Goal: Transaction & Acquisition: Purchase product/service

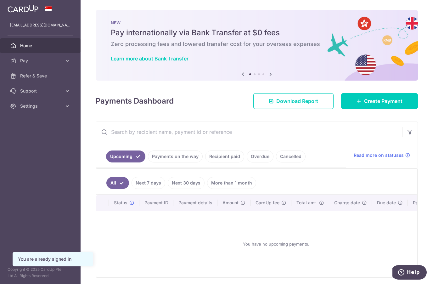
click at [268, 156] on link "Overdue" at bounding box center [260, 156] width 27 height 12
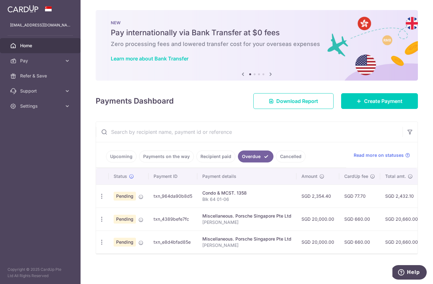
click at [103, 216] on icon "button" at bounding box center [101, 219] width 7 height 7
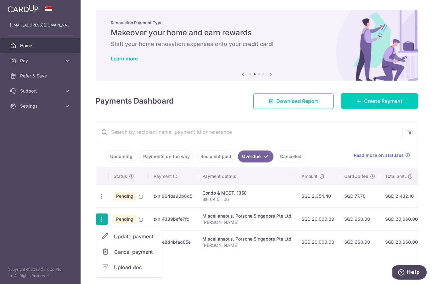
click at [147, 237] on span "Update payment" at bounding box center [135, 236] width 43 height 8
radio input "true"
type input "20,000.00"
type input "01/09/2025"
type input "Geng Zhi"
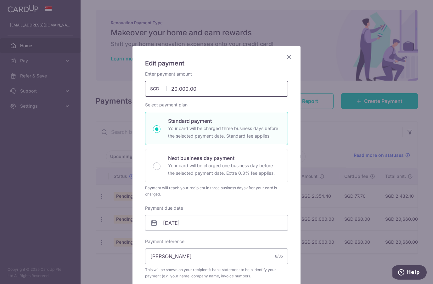
click at [215, 87] on input "20,000.00" at bounding box center [216, 89] width 143 height 16
type input "2"
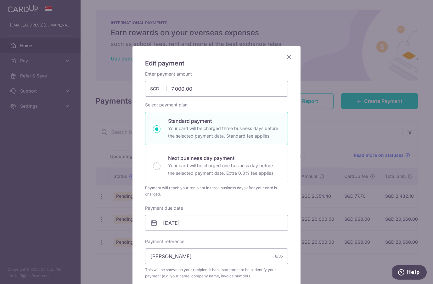
click at [287, 59] on icon "Close" at bounding box center [289, 57] width 8 height 8
type input "7,000.00"
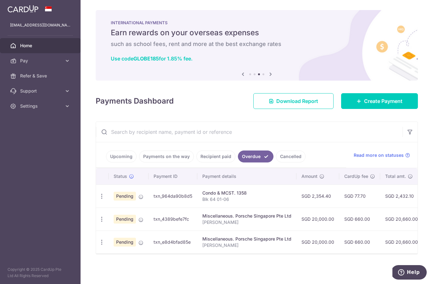
click at [23, 59] on span "Pay" at bounding box center [41, 61] width 42 height 6
click at [24, 74] on span "Payments" at bounding box center [41, 76] width 42 height 6
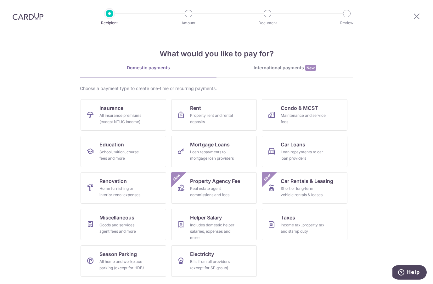
click at [139, 223] on div "Goods and services, agent fees and more" at bounding box center [121, 228] width 45 height 13
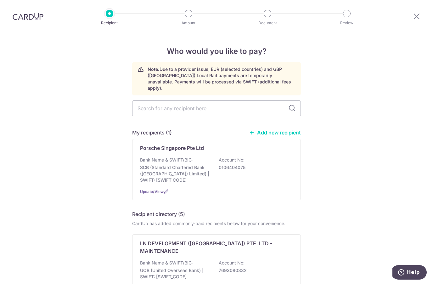
click at [194, 165] on p "SCB (Standard Chartered Bank (Singapore) Limited) | SWIFT: SCBLSG22XXX" at bounding box center [175, 173] width 70 height 19
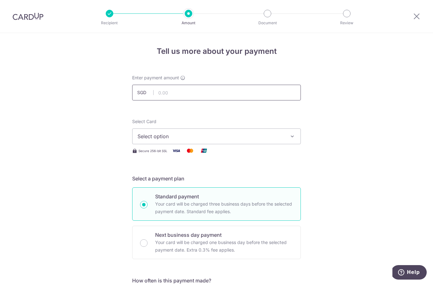
click at [229, 90] on input "text" at bounding box center [216, 93] width 169 height 16
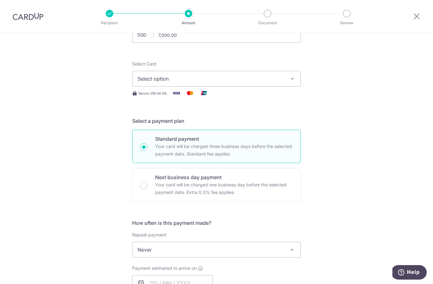
scroll to position [55, 0]
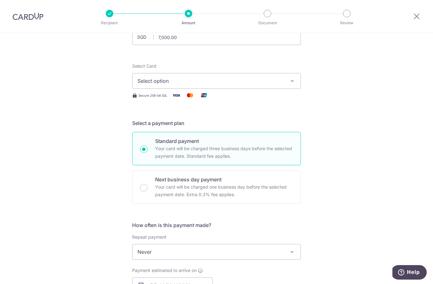
click at [290, 81] on icon "button" at bounding box center [292, 81] width 6 height 6
type input "7,000.00"
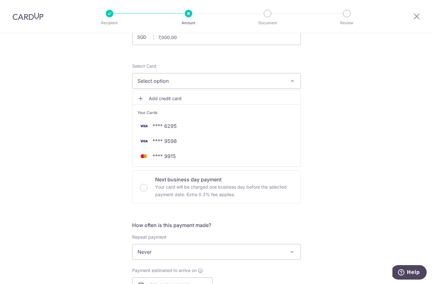
click at [201, 79] on div at bounding box center [216, 142] width 433 height 284
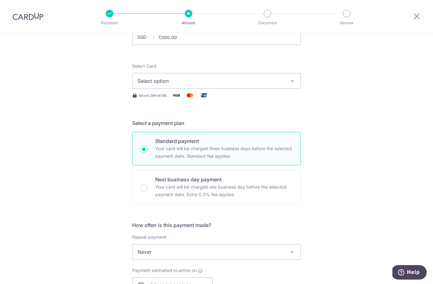
click at [222, 83] on span "Select option" at bounding box center [210, 81] width 147 height 8
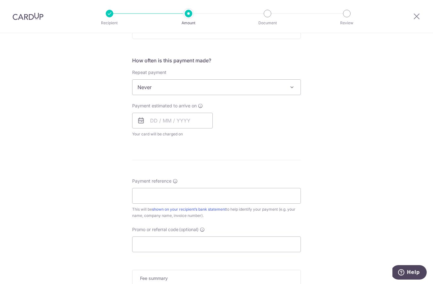
scroll to position [220, 0]
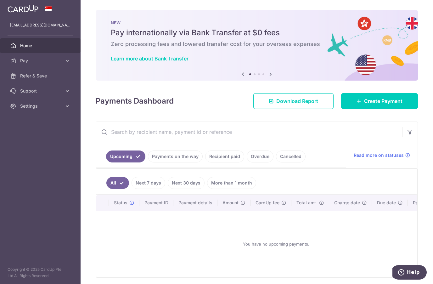
click at [60, 61] on span "Pay" at bounding box center [41, 61] width 42 height 6
click at [33, 109] on span "Cards" at bounding box center [41, 106] width 42 height 6
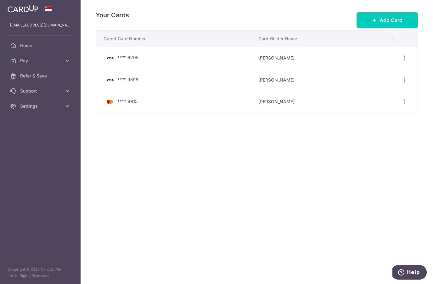
click at [390, 21] on span "Add Card" at bounding box center [390, 20] width 23 height 8
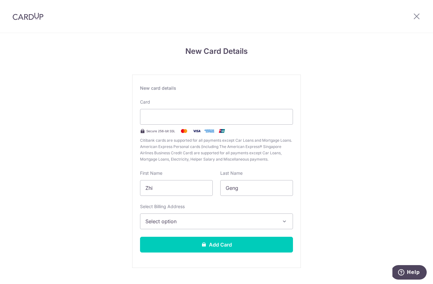
click at [208, 121] on div at bounding box center [216, 117] width 153 height 16
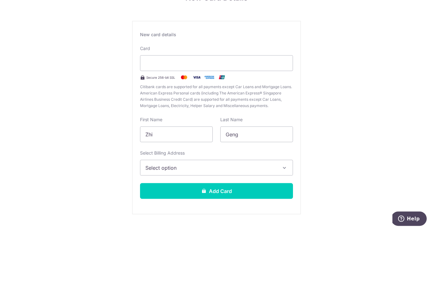
click at [97, 93] on div "New Card Details New card details Card Secure 256-bit SSL Citibank cards are su…" at bounding box center [216, 165] width 433 height 264
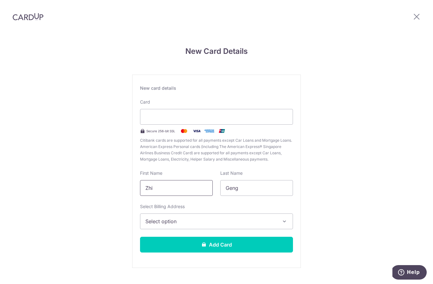
click at [180, 180] on input "Zhi" at bounding box center [176, 188] width 73 height 16
click at [281, 218] on icon "button" at bounding box center [284, 221] width 6 height 6
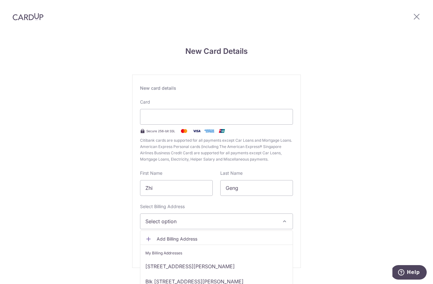
click at [281, 274] on link "Blk 64 #01-06, Farrer Road Spanish Village, Singapore, Singapore, Singapore-268…" at bounding box center [216, 281] width 152 height 15
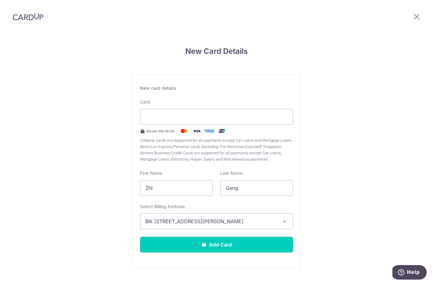
click at [233, 236] on button "Add Card" at bounding box center [216, 244] width 153 height 16
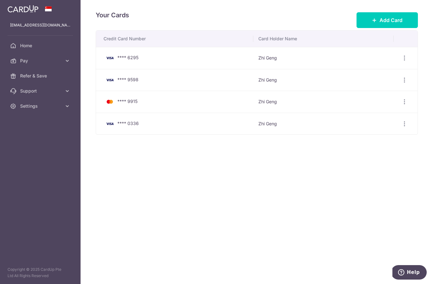
click at [60, 62] on span "Pay" at bounding box center [41, 61] width 42 height 6
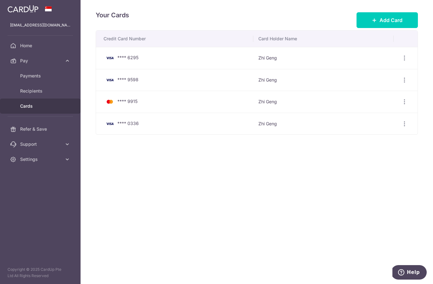
click at [57, 78] on span "Payments" at bounding box center [41, 76] width 42 height 6
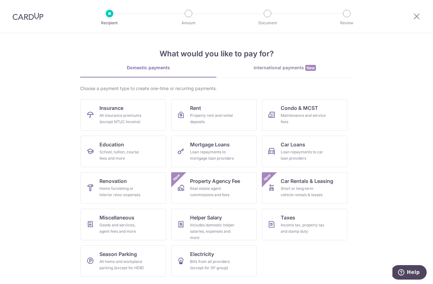
click at [137, 223] on div "Goods and services, agent fees and more" at bounding box center [121, 228] width 45 height 13
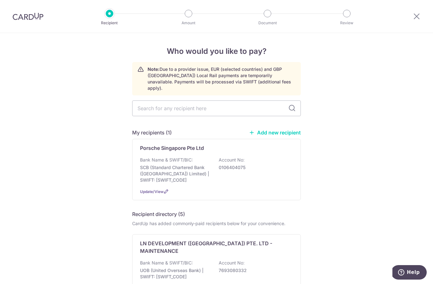
click at [191, 164] on p "SCB (Standard Chartered Bank ([GEOGRAPHIC_DATA]) Limited) | SWIFT: [SWIFT_CODE]" at bounding box center [175, 173] width 70 height 19
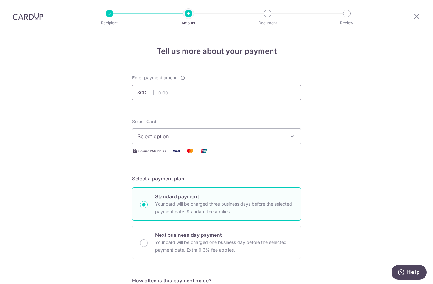
click at [238, 92] on input "text" at bounding box center [216, 93] width 169 height 16
click at [208, 94] on input "7,000.00" at bounding box center [216, 93] width 169 height 16
type input "7"
click at [286, 134] on button "Select option" at bounding box center [216, 136] width 169 height 16
type input "8,000.00"
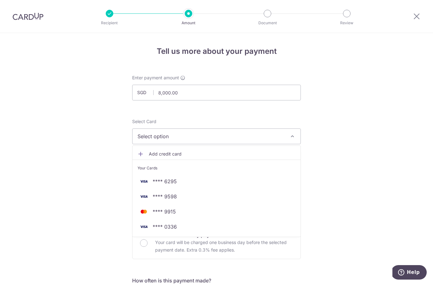
click at [194, 228] on span "**** 0336" at bounding box center [216, 227] width 158 height 8
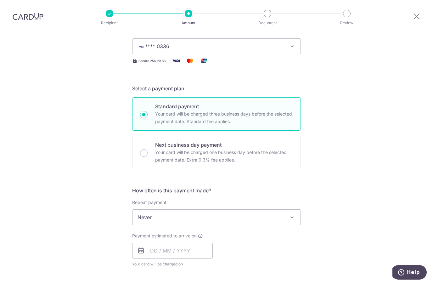
scroll to position [90, 0]
click at [291, 216] on span at bounding box center [292, 217] width 8 height 8
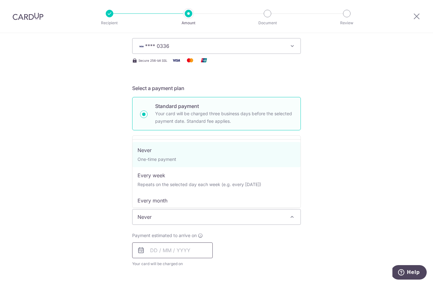
click at [202, 249] on input "text" at bounding box center [172, 250] width 81 height 16
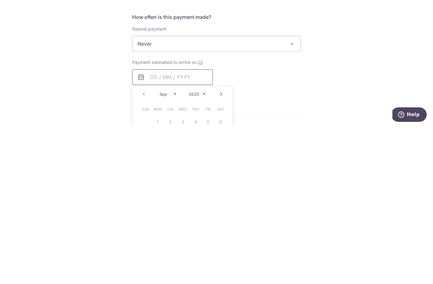
scroll to position [115, 0]
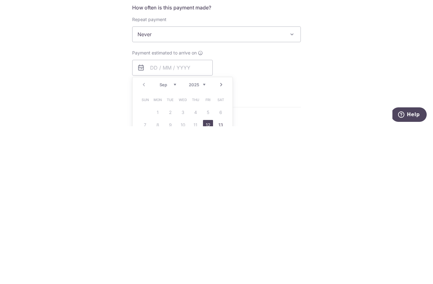
click at [208, 277] on link "12" at bounding box center [208, 282] width 10 height 10
type input "12/09/2025"
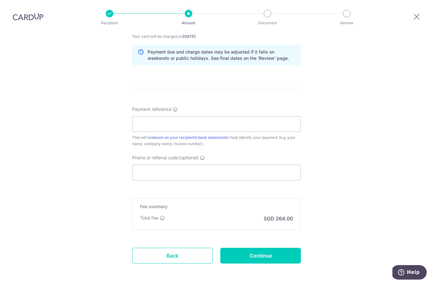
scroll to position [317, 0]
click at [268, 248] on input "Continue" at bounding box center [260, 256] width 81 height 16
type input "Create Schedule"
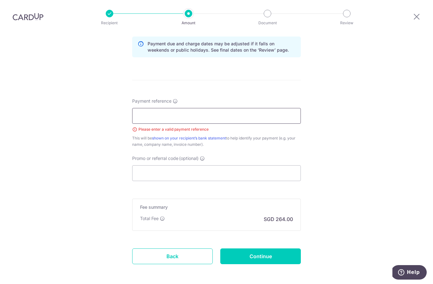
click at [202, 108] on input "Payment reference" at bounding box center [216, 116] width 169 height 16
type input "耿"
type input "[PERSON_NAME]"
click at [272, 248] on input "Continue" at bounding box center [260, 256] width 81 height 16
type input "Create Schedule"
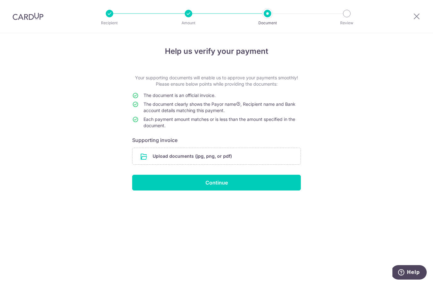
click at [221, 156] on input "file" at bounding box center [216, 156] width 168 height 16
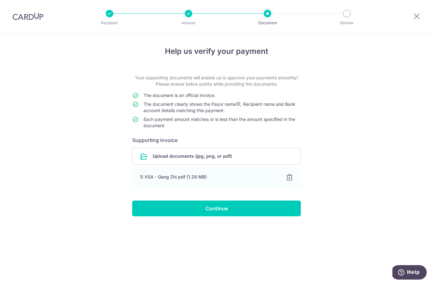
click at [231, 208] on input "Continue" at bounding box center [216, 208] width 169 height 16
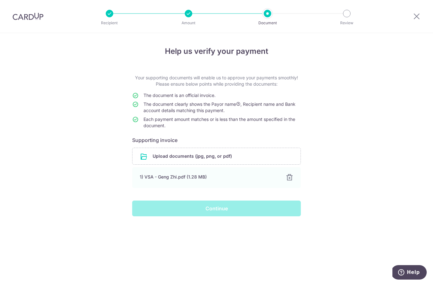
click at [231, 208] on div "Continue" at bounding box center [216, 208] width 176 height 16
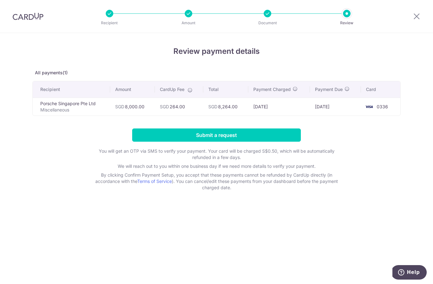
click at [239, 134] on input "Submit a request" at bounding box center [216, 134] width 169 height 13
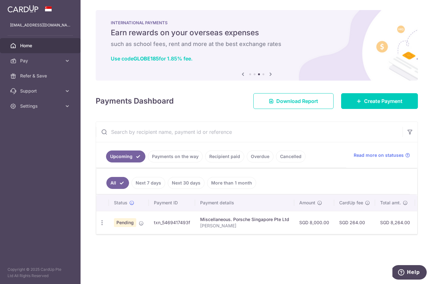
click at [44, 62] on span "Pay" at bounding box center [41, 61] width 42 height 6
click at [54, 75] on span "Payments" at bounding box center [41, 76] width 42 height 6
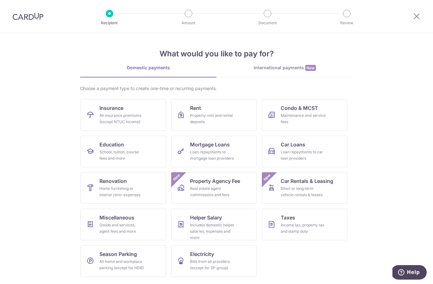
click at [133, 221] on span "Miscellaneous" at bounding box center [116, 218] width 35 height 8
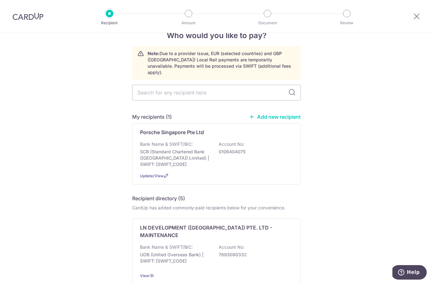
scroll to position [17, 0]
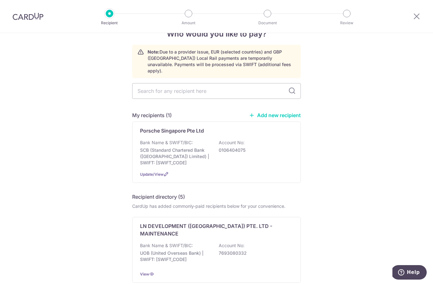
click at [187, 147] on p "SCB (Standard Chartered Bank (Singapore) Limited) | SWIFT: SCBLSG22XXX" at bounding box center [175, 156] width 70 height 19
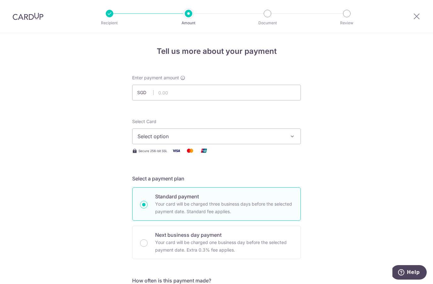
click at [283, 135] on span "Select option" at bounding box center [210, 136] width 147 height 8
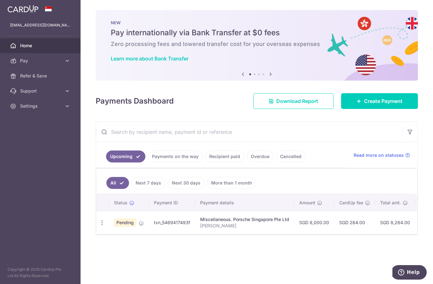
click at [36, 58] on span "Pay" at bounding box center [41, 61] width 42 height 6
click at [54, 105] on span "Cards" at bounding box center [41, 106] width 42 height 6
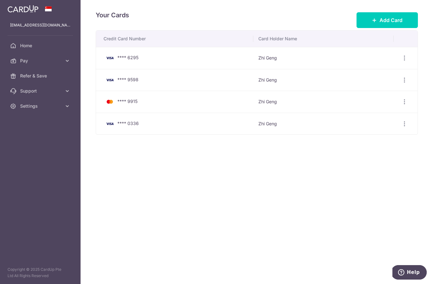
click at [384, 21] on span "Add Card" at bounding box center [390, 20] width 23 height 8
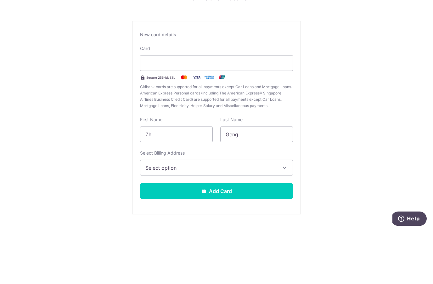
scroll to position [27, 0]
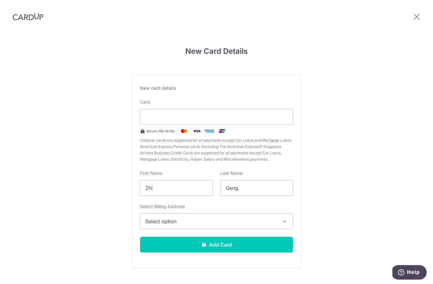
click at [283, 218] on icon "button" at bounding box center [284, 221] width 6 height 6
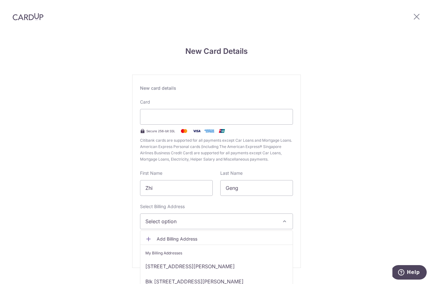
click at [258, 274] on link "Blk [STREET_ADDRESS][PERSON_NAME]" at bounding box center [216, 281] width 152 height 15
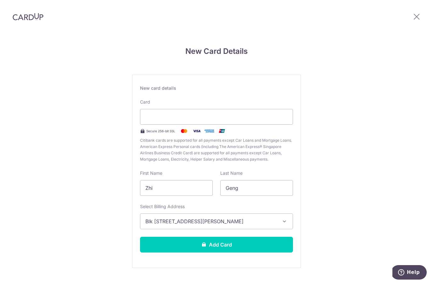
click at [237, 236] on button "Add Card" at bounding box center [216, 244] width 153 height 16
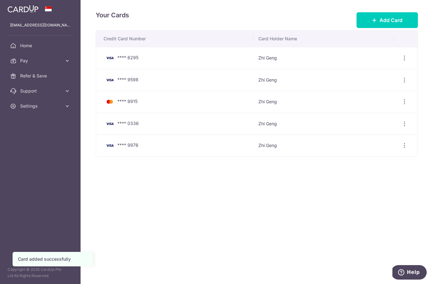
click at [54, 98] on link "Settings" at bounding box center [40, 105] width 81 height 15
click at [57, 121] on span "Account" at bounding box center [41, 121] width 42 height 6
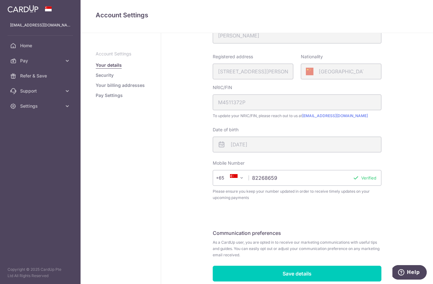
scroll to position [92, 0]
click at [136, 87] on link "Your billing addresses" at bounding box center [120, 85] width 49 height 6
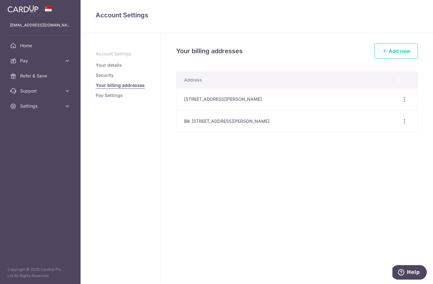
click at [406, 98] on icon "button" at bounding box center [404, 99] width 7 height 7
click at [382, 134] on span "Delete address" at bounding box center [383, 132] width 43 height 8
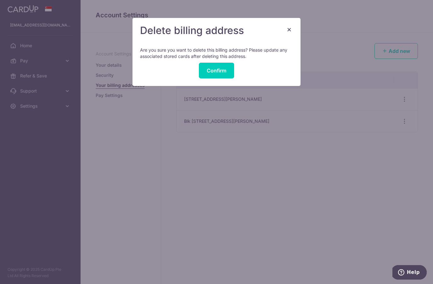
click at [218, 70] on button "Confirm" at bounding box center [216, 71] width 35 height 16
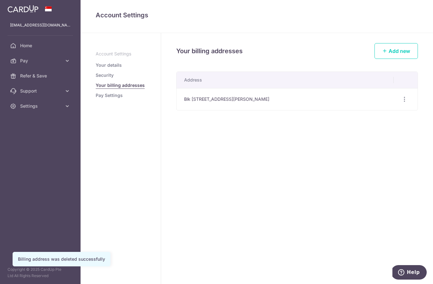
click at [47, 63] on span "Pay" at bounding box center [41, 61] width 42 height 6
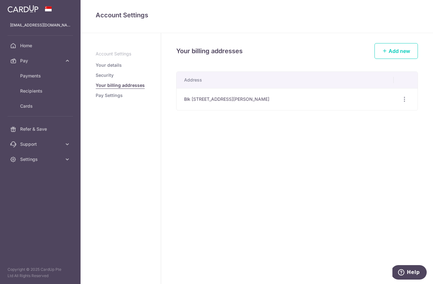
click at [43, 77] on span "Payments" at bounding box center [41, 76] width 42 height 6
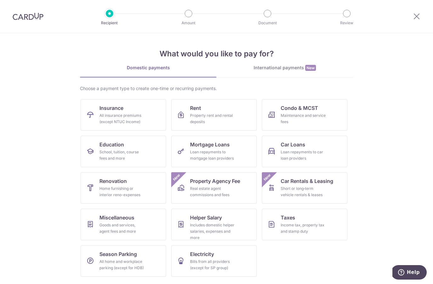
click at [145, 222] on link "Miscellaneous Goods and services, agent fees and more" at bounding box center [124, 223] width 86 height 31
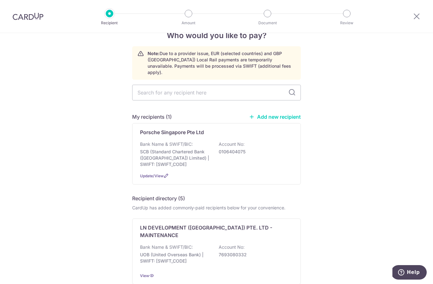
scroll to position [14, 0]
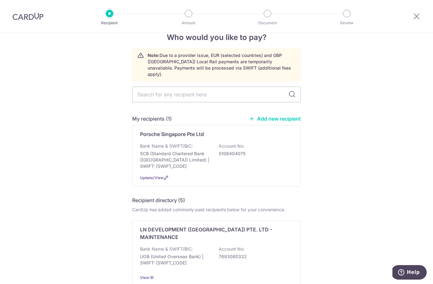
click at [184, 150] on p "SCB (Standard Chartered Bank ([GEOGRAPHIC_DATA]) Limited) | SWIFT: [SWIFT_CODE]" at bounding box center [175, 159] width 70 height 19
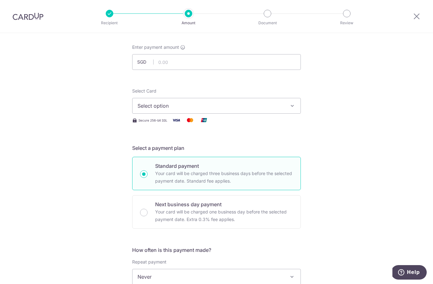
scroll to position [26, 0]
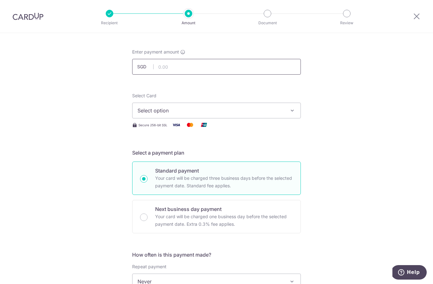
click at [247, 67] on input "text" at bounding box center [216, 67] width 169 height 16
type input "1"
click button "Add Card" at bounding box center [0, 0] width 0 height 0
click at [282, 108] on span "Select option" at bounding box center [210, 111] width 147 height 8
type input "6,000.00"
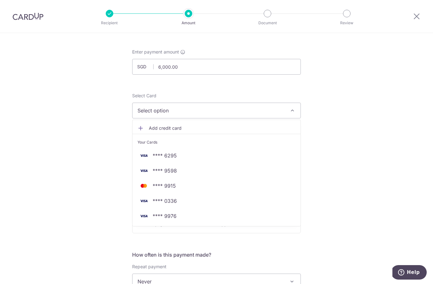
click at [211, 216] on span "**** 9976" at bounding box center [216, 216] width 158 height 8
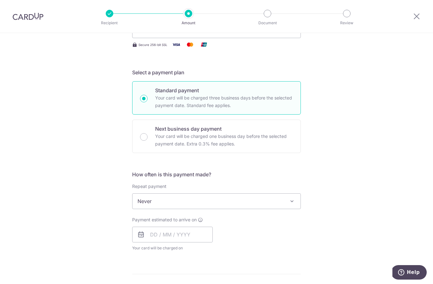
scroll to position [127, 0]
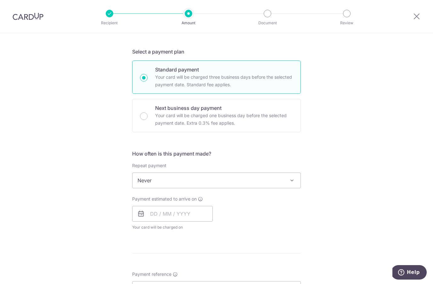
click at [291, 183] on span at bounding box center [292, 180] width 8 height 8
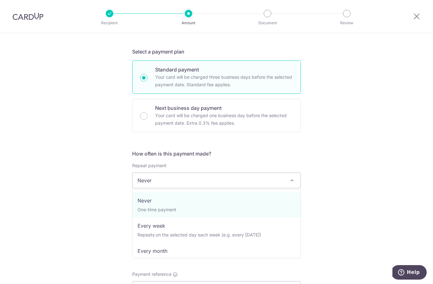
click at [292, 178] on span at bounding box center [292, 180] width 8 height 8
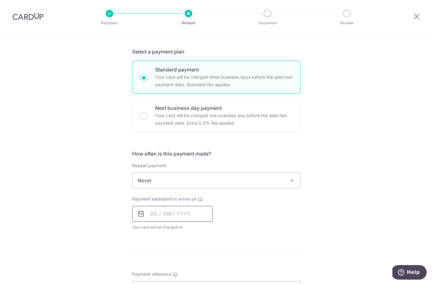
click at [195, 214] on input "text" at bounding box center [172, 214] width 81 height 16
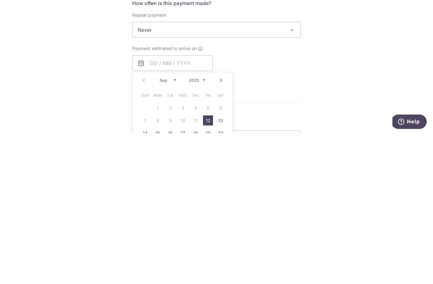
click at [209, 266] on link "12" at bounding box center [208, 271] width 10 height 10
type input "[DATE]"
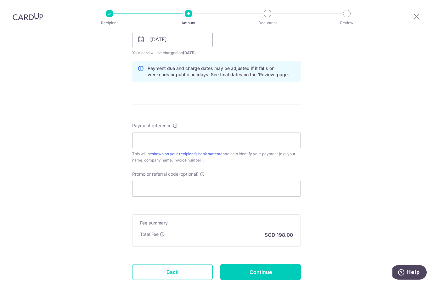
scroll to position [309, 0]
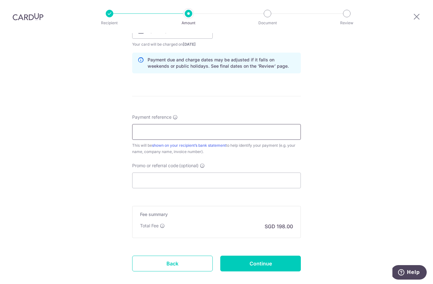
click at [245, 124] on input "Payment reference" at bounding box center [216, 132] width 169 height 16
type input "耿"
type input "G"
type input "Geng Zhi"
click at [281, 255] on input "Continue" at bounding box center [260, 263] width 81 height 16
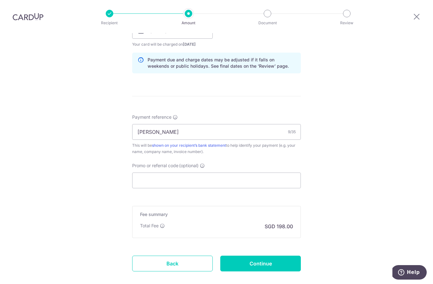
type input "Create Schedule"
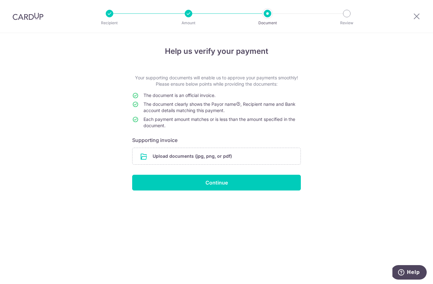
click at [215, 156] on input "file" at bounding box center [216, 156] width 168 height 16
click at [222, 158] on input "file" at bounding box center [216, 156] width 168 height 16
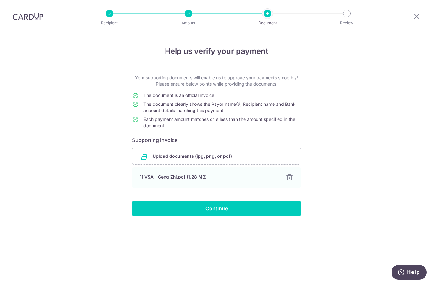
click at [236, 205] on input "Continue" at bounding box center [216, 208] width 169 height 16
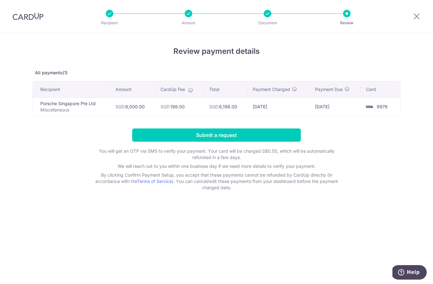
click at [233, 137] on input "Submit a request" at bounding box center [216, 134] width 169 height 13
